Goal: Find specific page/section: Find specific page/section

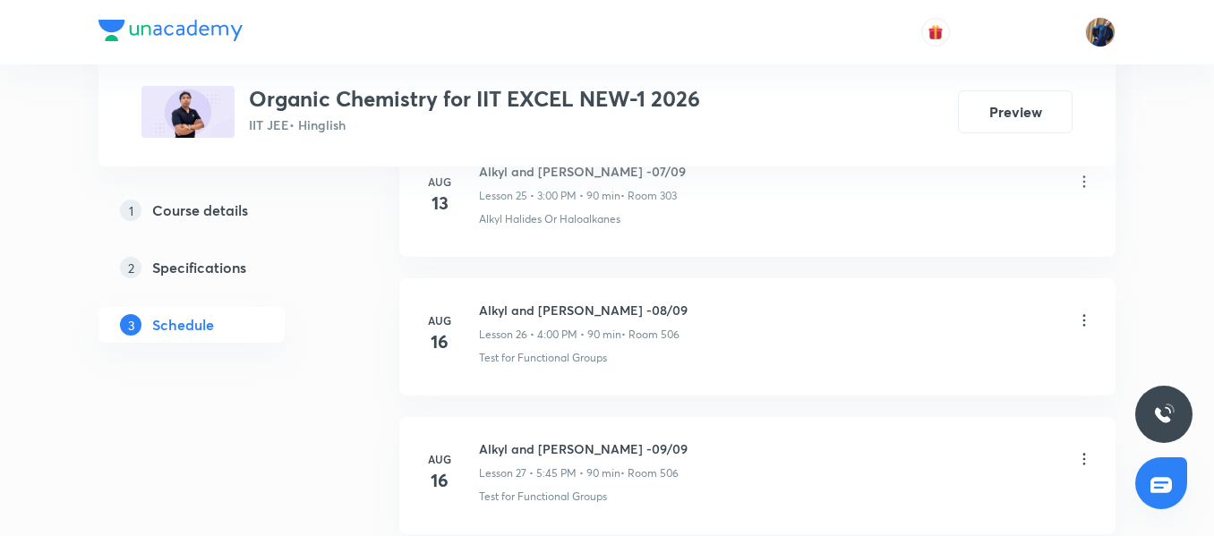
scroll to position [5896, 0]
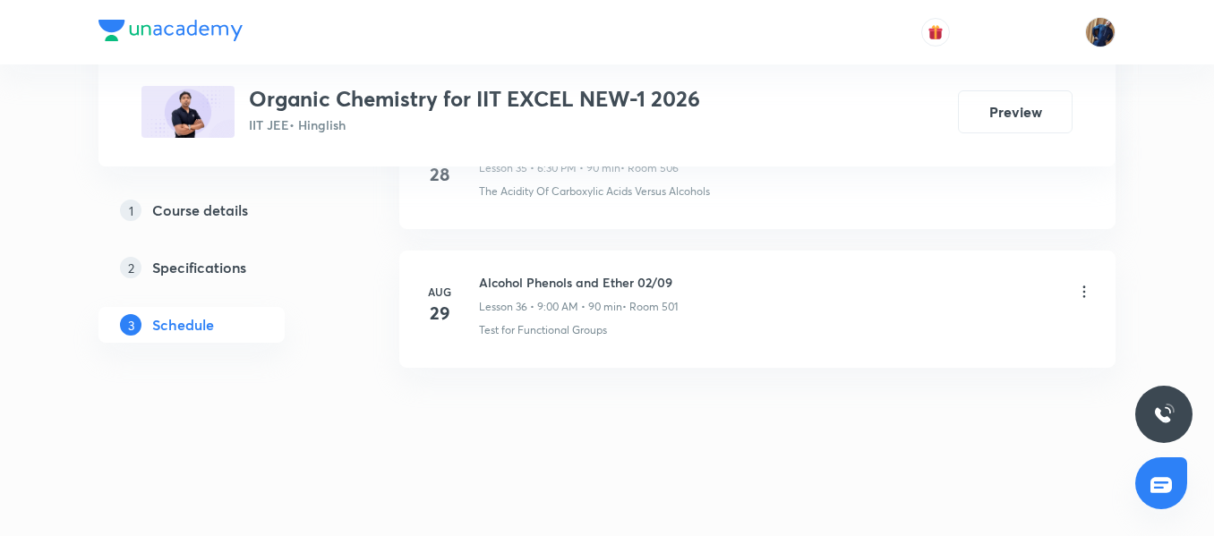
click at [500, 274] on h6 "Alcohol Phenols and Ether 02/09" at bounding box center [578, 282] width 199 height 19
click at [500, 273] on h6 "Alcohol Phenols and Ether 02/09" at bounding box center [578, 282] width 199 height 19
copy h6 "Alcohol Phenols and Ether 02/09"
click at [531, 222] on li "Aug 28 Alcohol Phenols and Ether Extra Class Lesson 35 • 6:30 PM • 90 min • Roo…" at bounding box center [757, 170] width 716 height 117
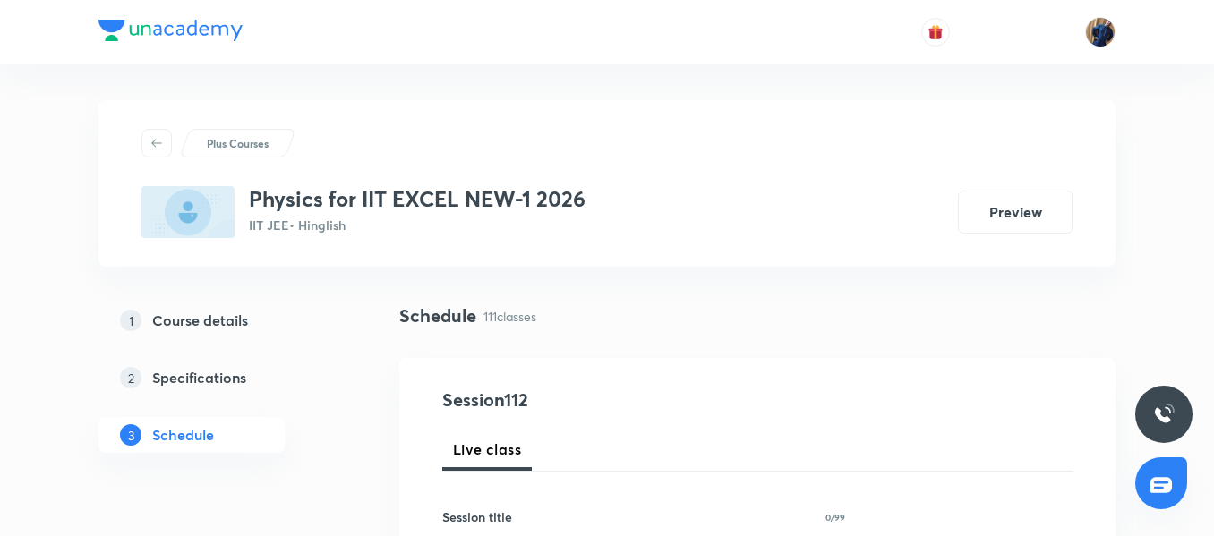
scroll to position [448, 0]
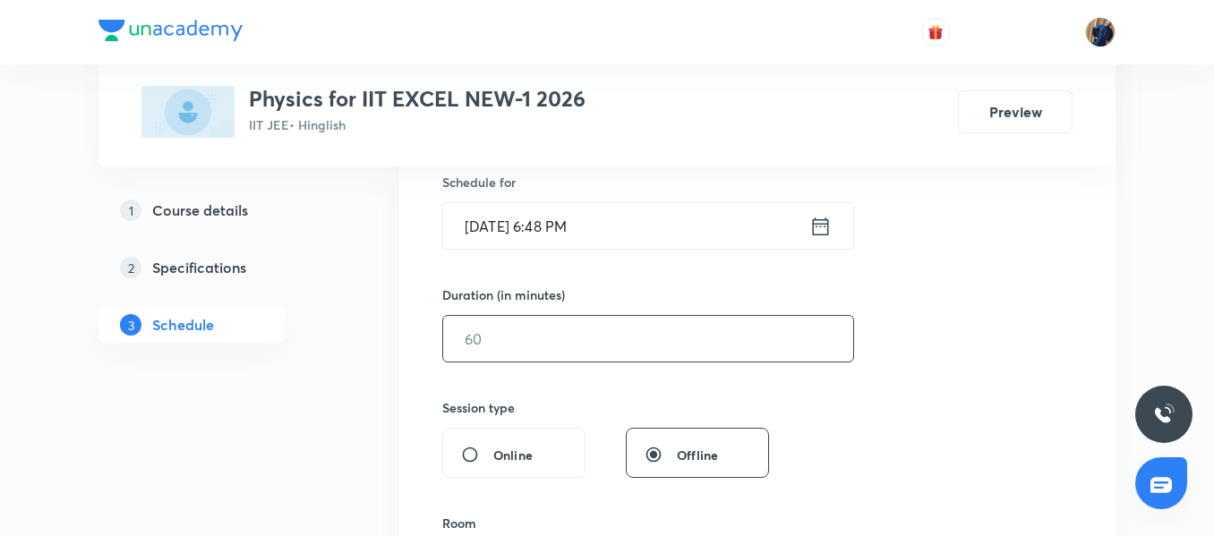
click at [651, 329] on input "text" at bounding box center [648, 339] width 410 height 46
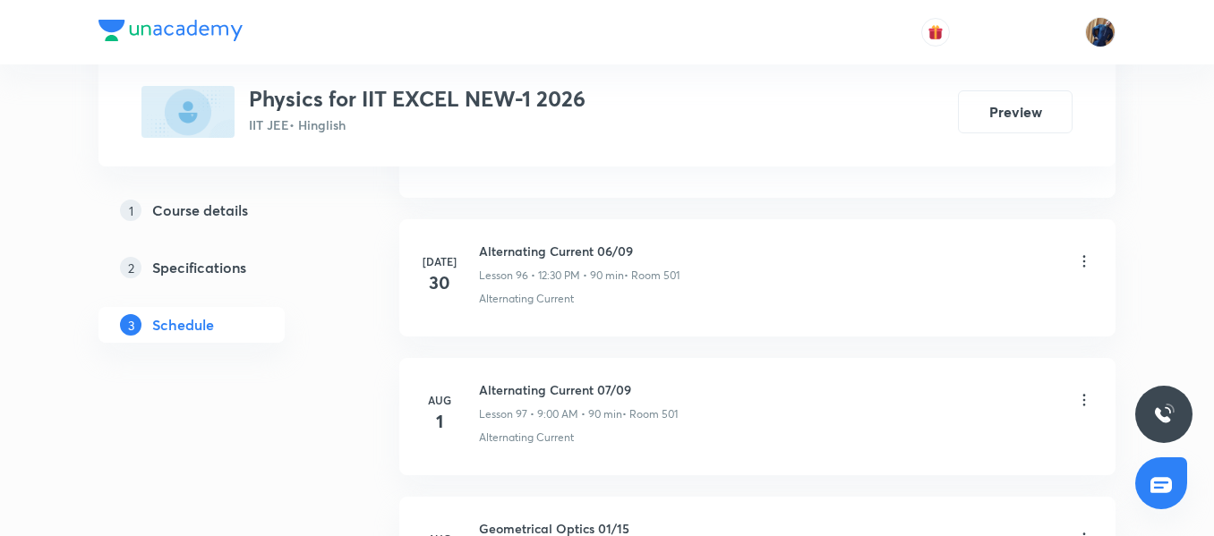
scroll to position [16302, 0]
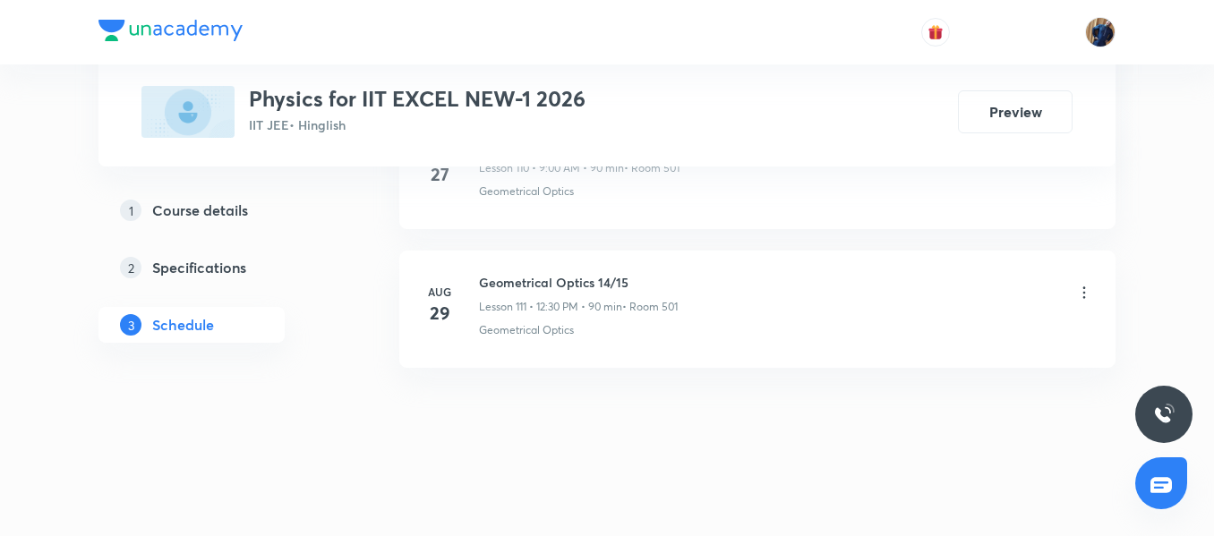
click at [578, 283] on h6 "Geometrical Optics 14/15" at bounding box center [578, 282] width 199 height 19
copy h6 "Geometrical Optics 14/15"
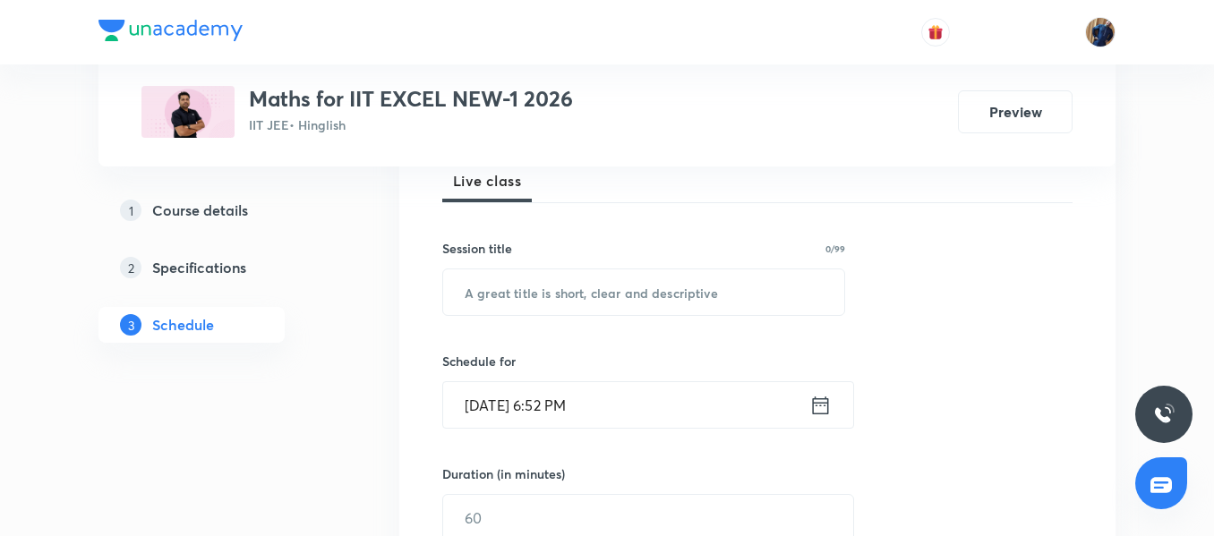
click at [653, 327] on div "Session 106 Live class Session title 0/99 ​ Schedule for Aug 30, 2025, 6:52 PM …" at bounding box center [757, 538] width 630 height 841
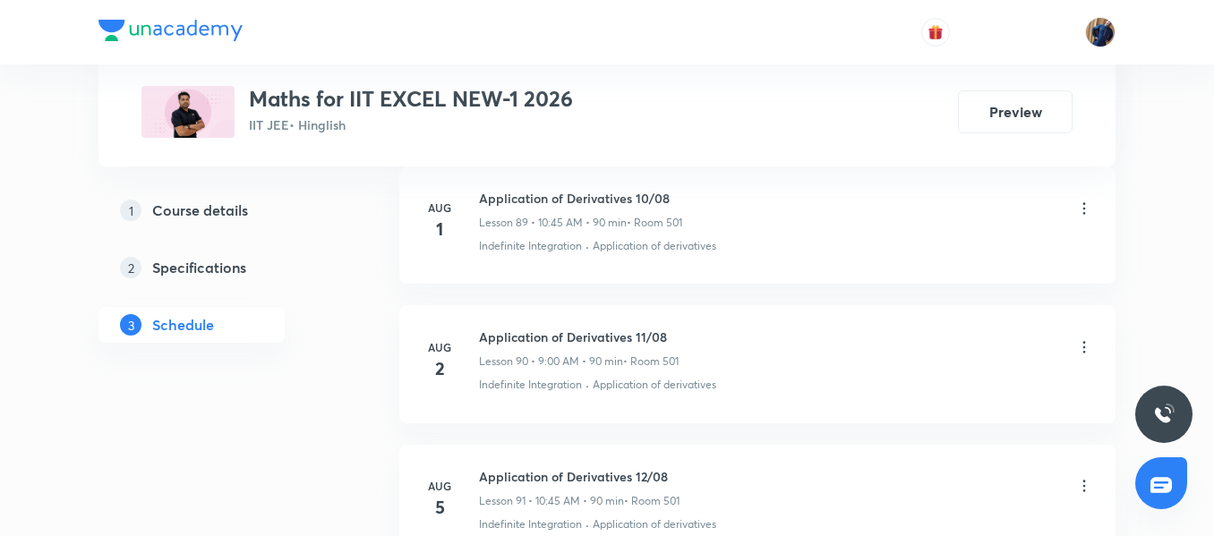
scroll to position [15471, 0]
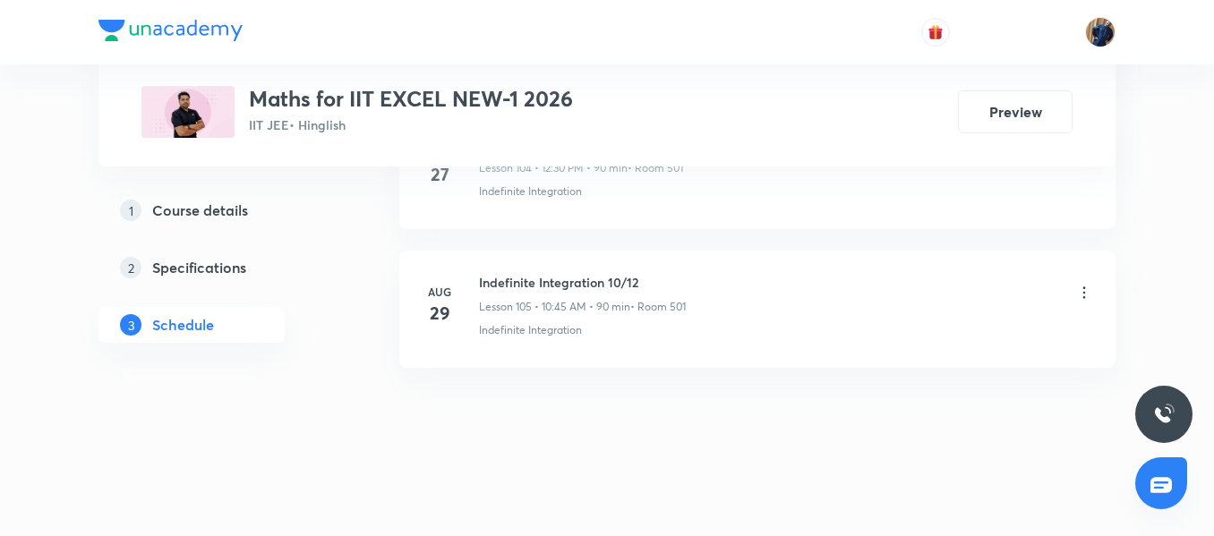
click at [542, 278] on h6 "Indefinite Integration 10/12" at bounding box center [582, 282] width 207 height 19
click at [567, 278] on h6 "Indefinite Integration 10/12" at bounding box center [582, 282] width 207 height 19
drag, startPoint x: 604, startPoint y: 286, endPoint x: 470, endPoint y: 276, distance: 134.7
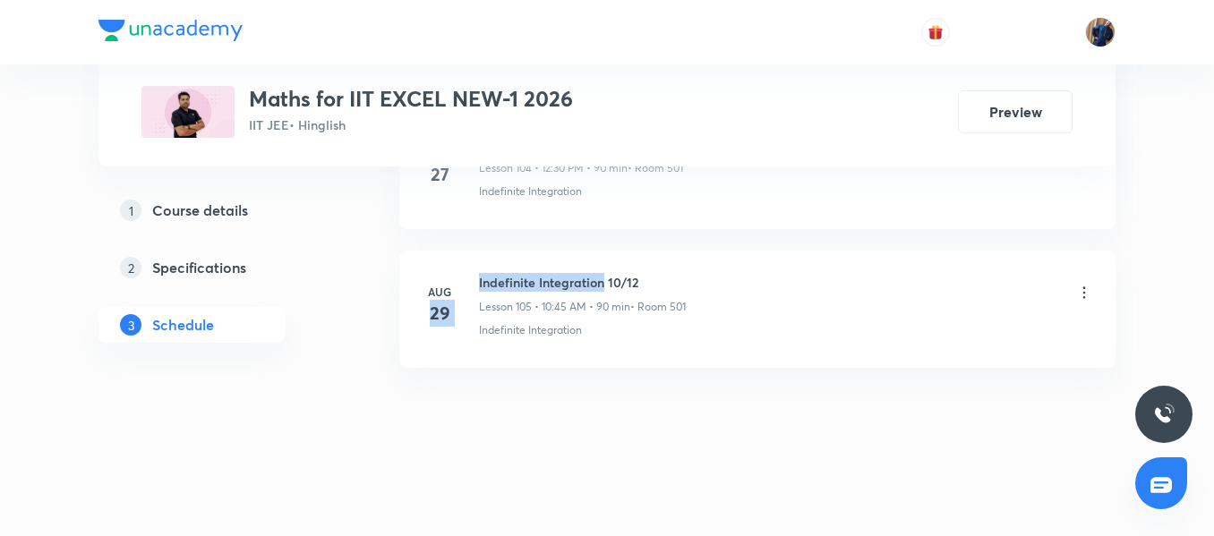
click at [470, 276] on div "Aug 29 Indefinite Integration 10/12 Lesson 105 • 10:45 AM • 90 min • Room 501 I…" at bounding box center [757, 305] width 671 height 65
click at [475, 277] on div "Aug 29 Indefinite Integration 10/12 Lesson 105 • 10:45 AM • 90 min • Room 501 I…" at bounding box center [757, 305] width 671 height 65
drag, startPoint x: 475, startPoint y: 277, endPoint x: 600, endPoint y: 279, distance: 124.5
click at [600, 279] on div "Aug 29 Indefinite Integration 10/12 Lesson 105 • 10:45 AM • 90 min • Room 501 I…" at bounding box center [757, 305] width 671 height 65
click at [613, 325] on div "Indefinite Integration" at bounding box center [786, 330] width 614 height 16
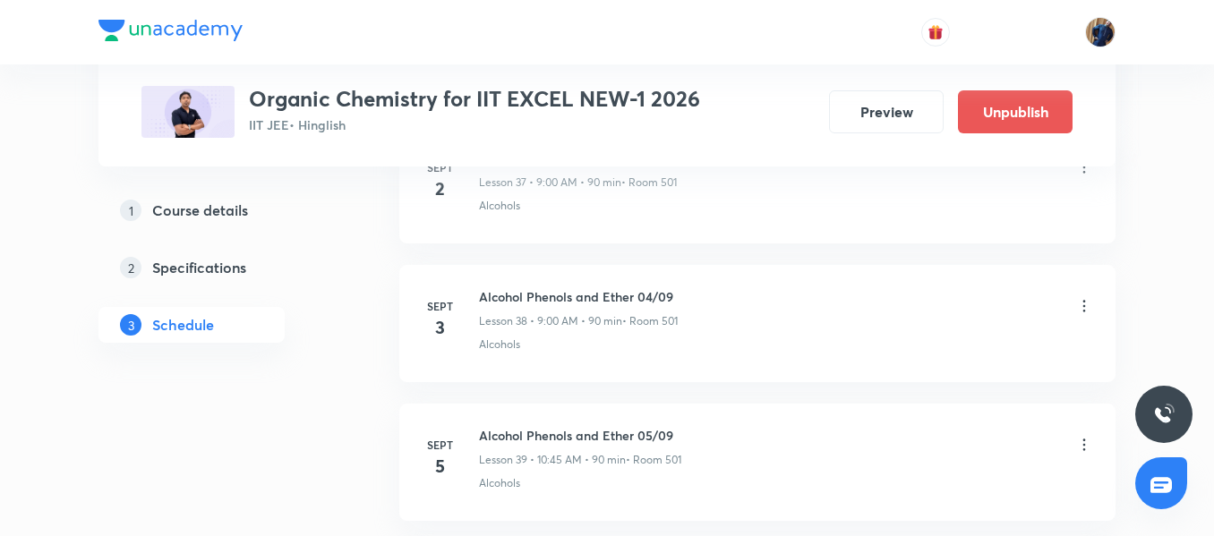
scroll to position [6164, 0]
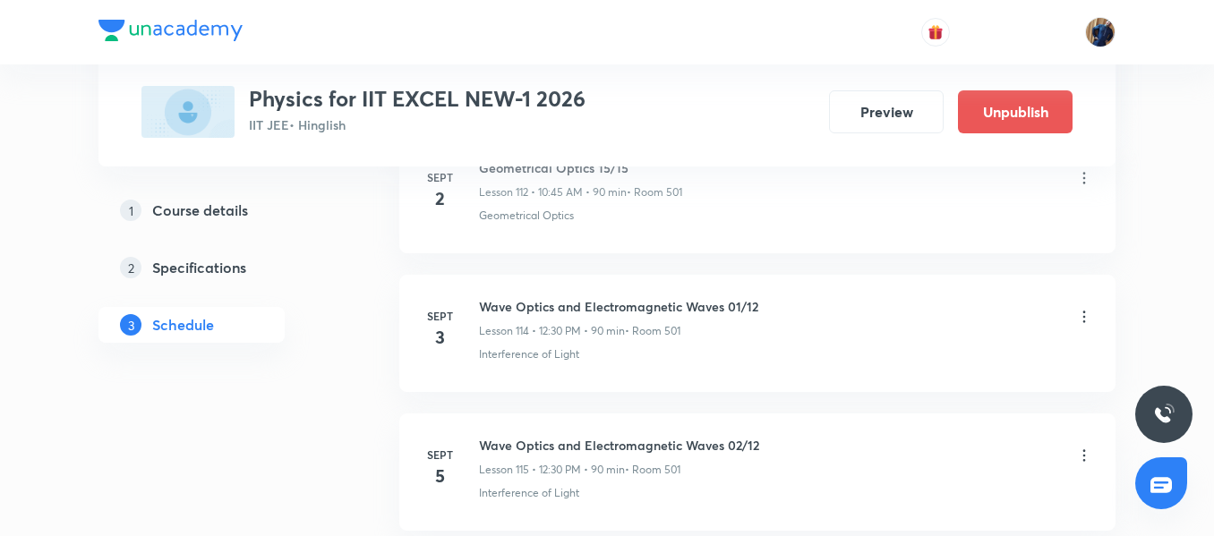
scroll to position [16459, 0]
